Goal: Check status

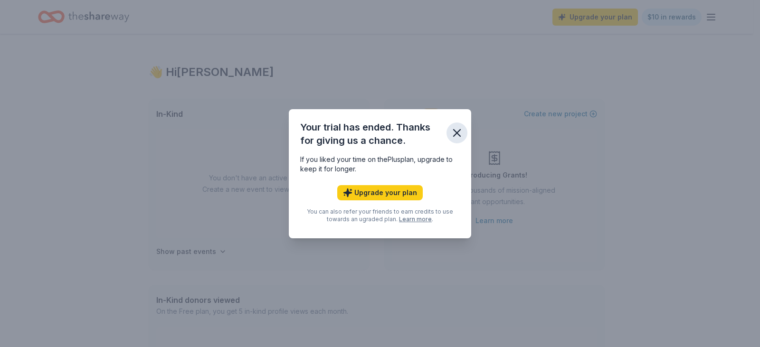
click at [461, 129] on icon "button" at bounding box center [456, 132] width 13 height 13
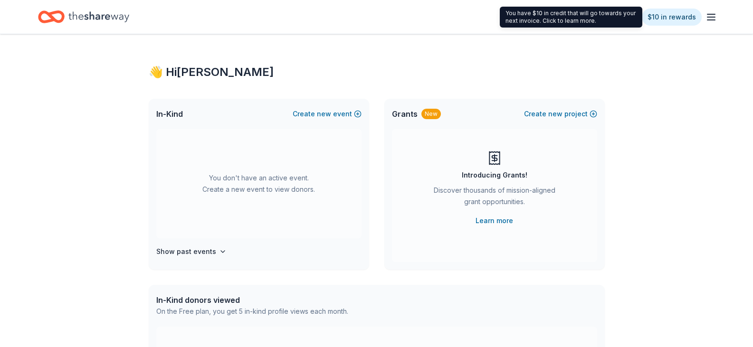
click at [713, 14] on line "button" at bounding box center [711, 14] width 8 height 0
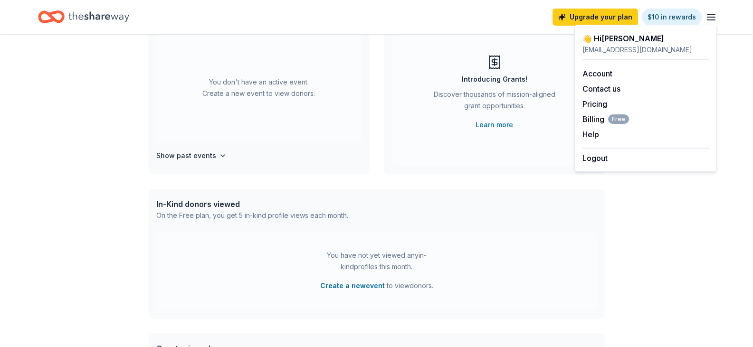
scroll to position [25, 0]
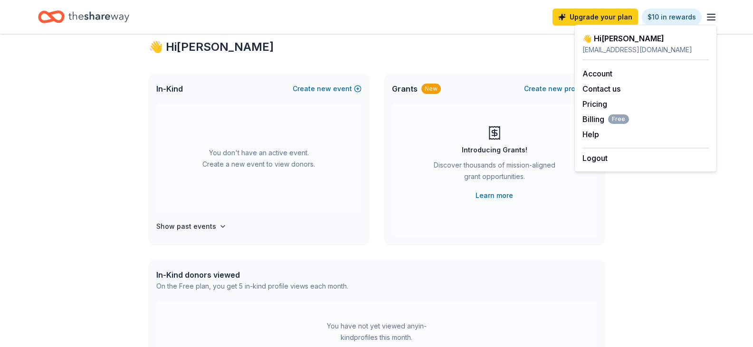
click at [81, 19] on icon "Home" at bounding box center [98, 16] width 61 height 19
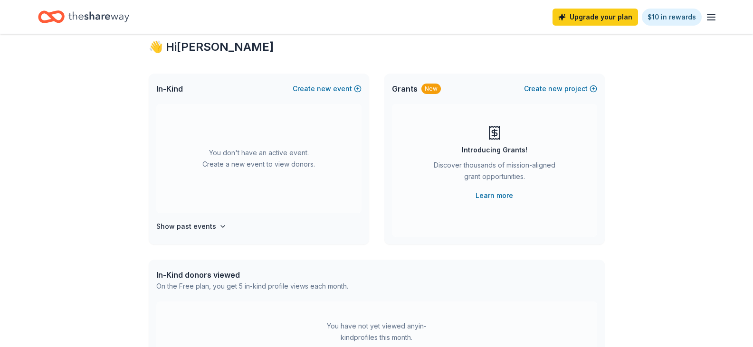
scroll to position [0, 0]
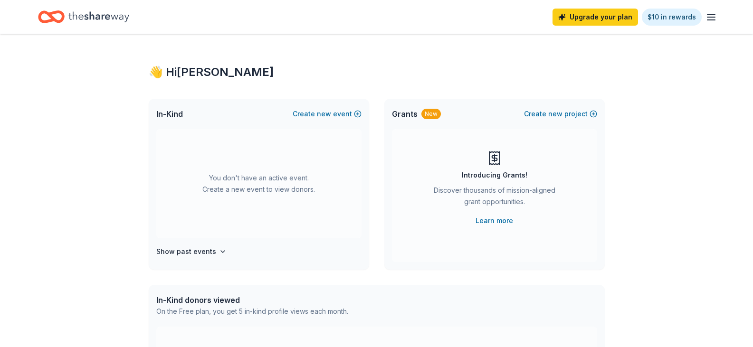
click at [46, 18] on icon "Home" at bounding box center [51, 17] width 27 height 22
click at [713, 9] on div "Upgrade your plan $10 in rewards" at bounding box center [634, 17] width 164 height 22
click at [713, 14] on line "button" at bounding box center [711, 14] width 8 height 0
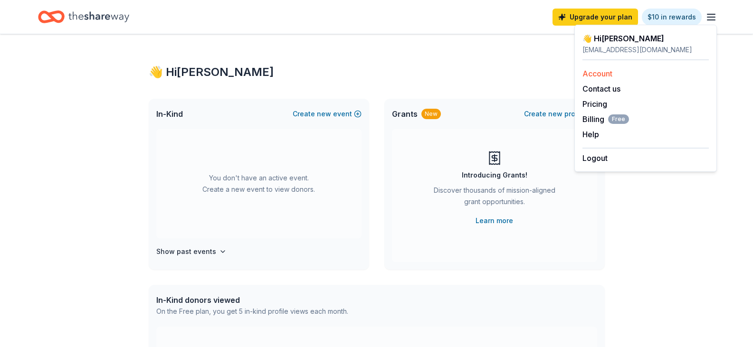
click at [605, 76] on link "Account" at bounding box center [597, 73] width 30 height 9
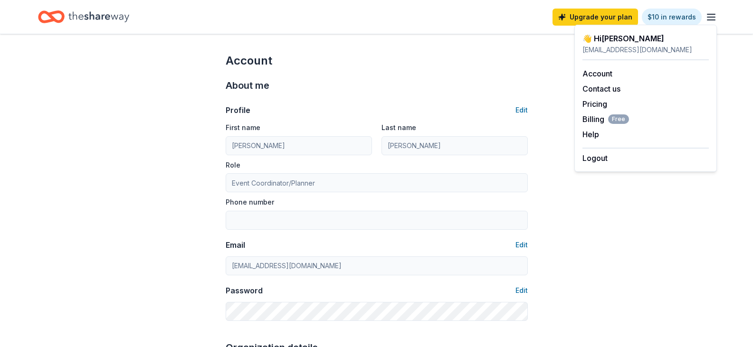
click at [125, 24] on icon "Home" at bounding box center [98, 16] width 61 height 19
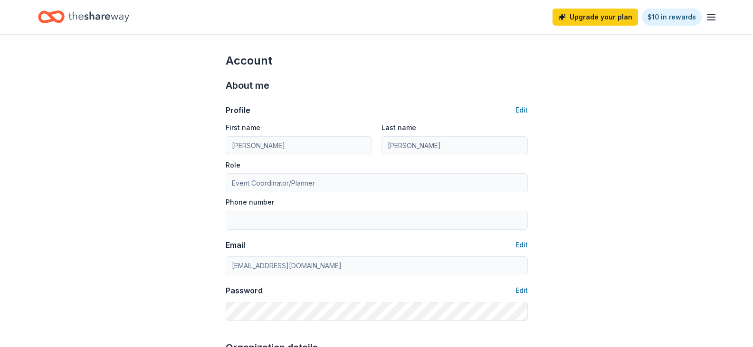
click at [77, 18] on icon "Home" at bounding box center [98, 16] width 61 height 19
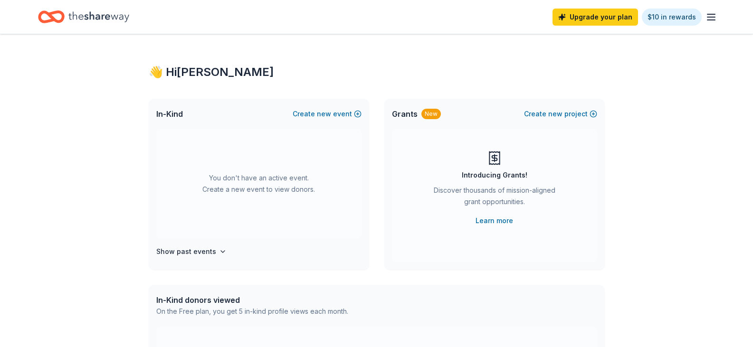
click at [168, 65] on div "👋 Hi Kerri" at bounding box center [377, 72] width 456 height 15
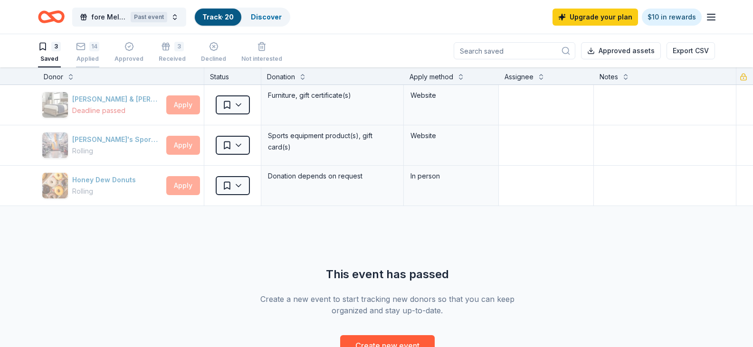
click at [83, 46] on icon "button" at bounding box center [81, 46] width 8 height 2
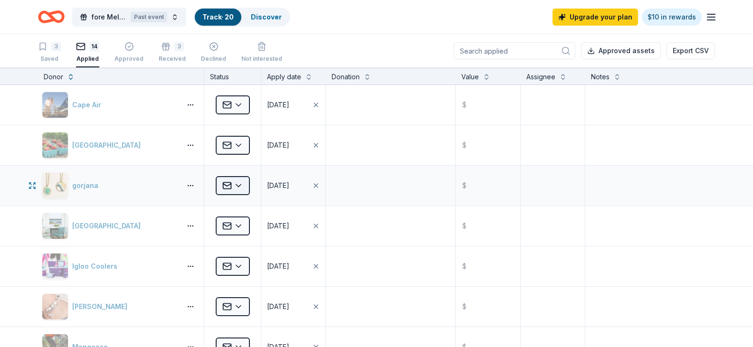
click at [231, 185] on html "fore Melmark 2025 Past event Track · 20 Discover Upgrade your plan $10 in rewar…" at bounding box center [376, 173] width 753 height 347
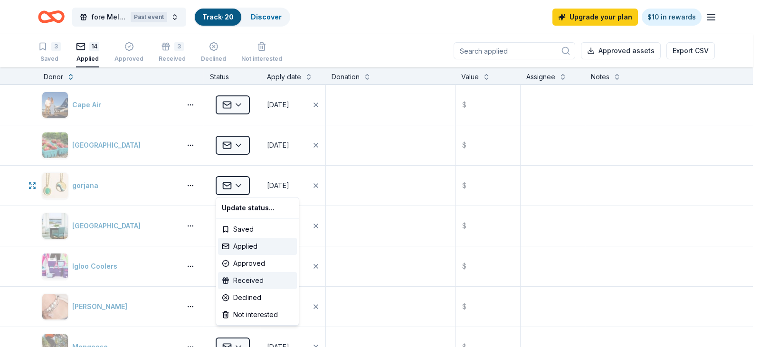
click at [253, 277] on div "Received" at bounding box center [257, 280] width 79 height 17
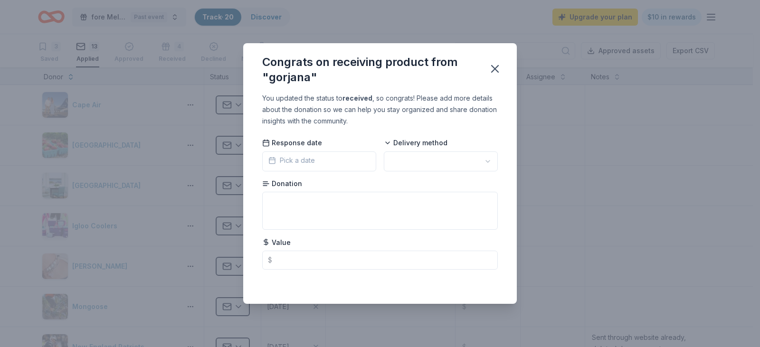
click at [308, 161] on span "Pick a date" at bounding box center [291, 160] width 47 height 11
